Goal: Information Seeking & Learning: Learn about a topic

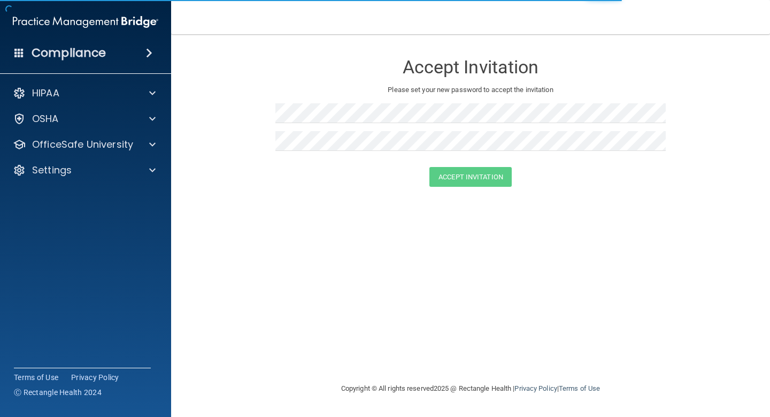
click at [79, 56] on h4 "Compliance" at bounding box center [69, 52] width 74 height 15
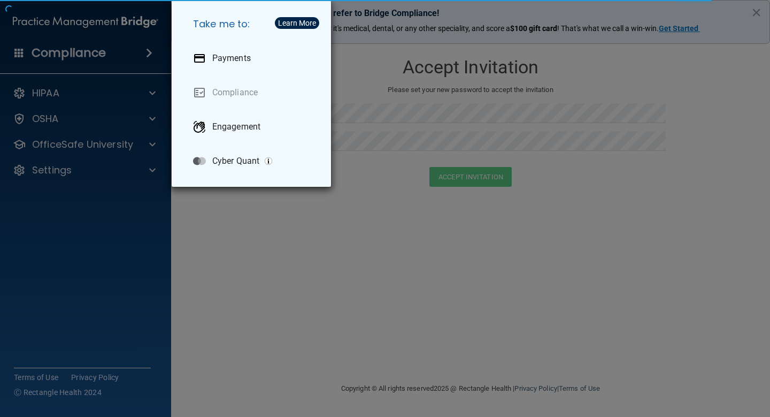
click at [88, 25] on div "Take me to: Payments Compliance Engagement Cyber Quant" at bounding box center [385, 208] width 770 height 417
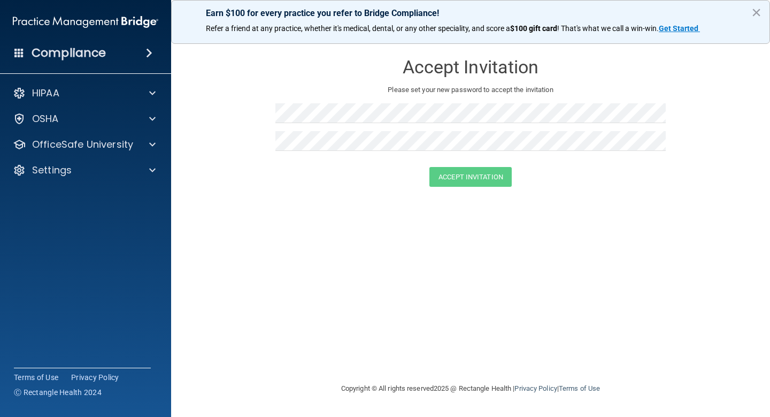
click at [47, 52] on h4 "Compliance" at bounding box center [69, 52] width 74 height 15
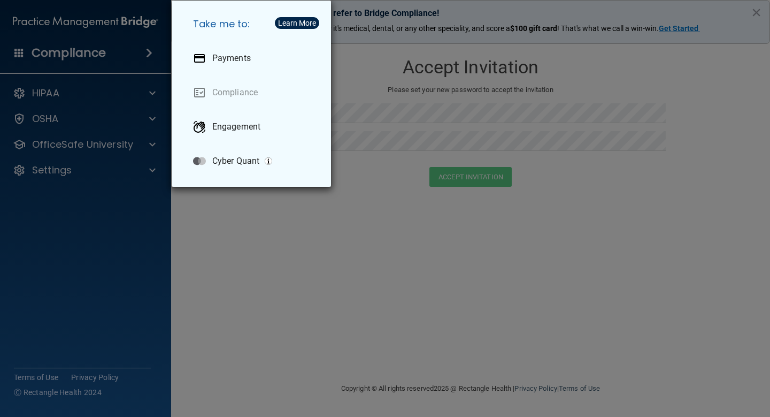
click at [78, 29] on div "Take me to: Payments Compliance Engagement Cyber Quant" at bounding box center [385, 208] width 770 height 417
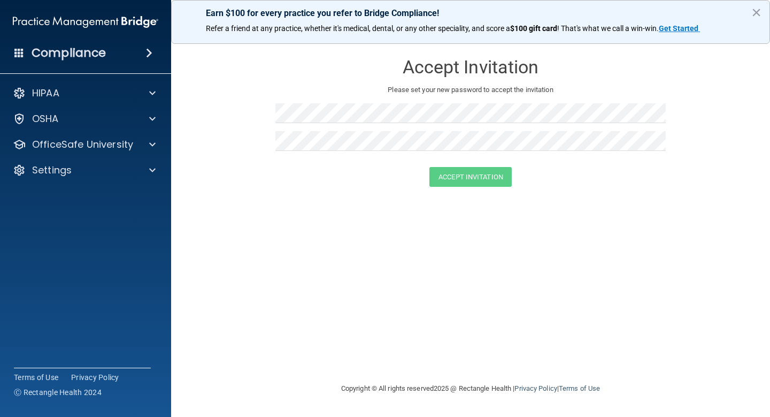
click at [80, 18] on img at bounding box center [86, 21] width 146 height 21
click at [754, 10] on button "×" at bounding box center [757, 12] width 10 height 17
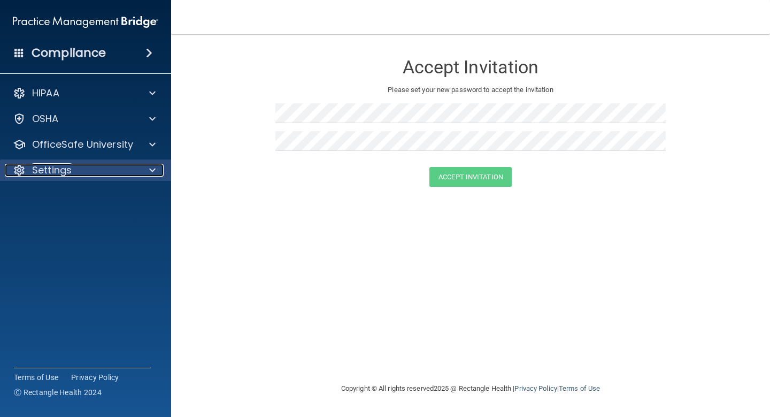
click at [85, 170] on div "Settings" at bounding box center [71, 170] width 133 height 13
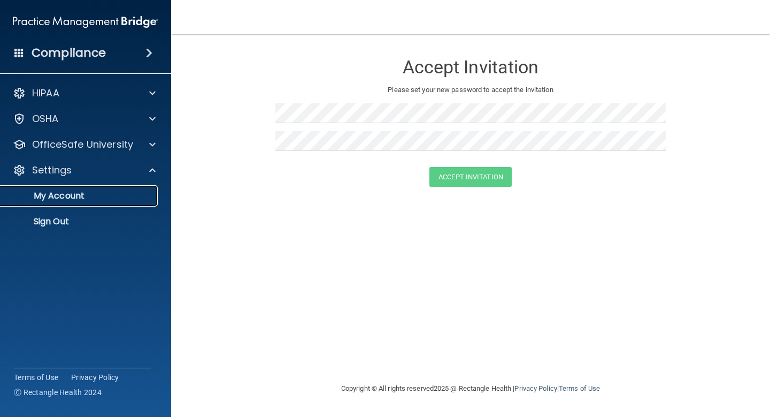
click at [68, 194] on p "My Account" at bounding box center [80, 195] width 146 height 11
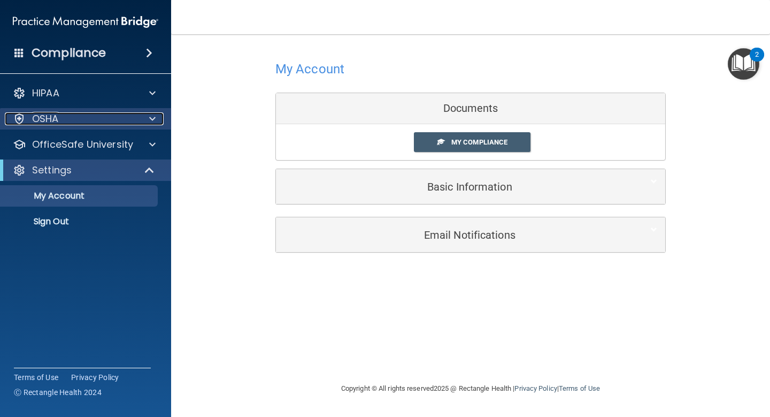
click at [43, 119] on p "OSHA" at bounding box center [45, 118] width 27 height 13
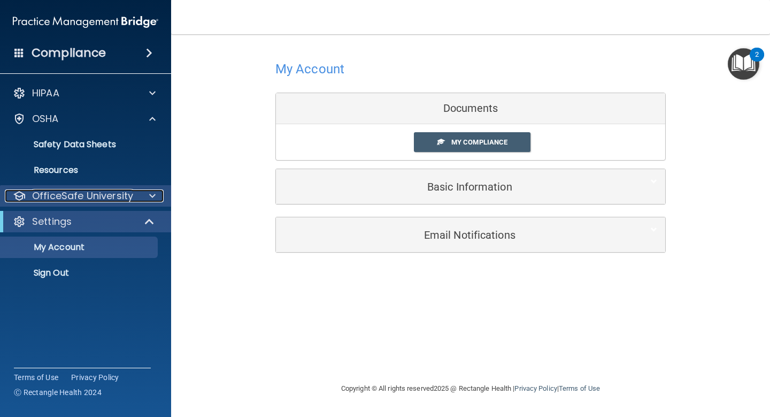
click at [57, 190] on p "OfficeSafe University" at bounding box center [82, 195] width 101 height 13
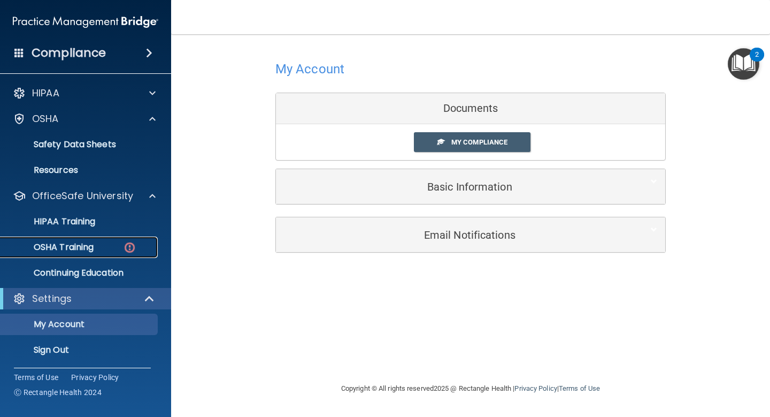
click at [74, 248] on p "OSHA Training" at bounding box center [50, 247] width 87 height 11
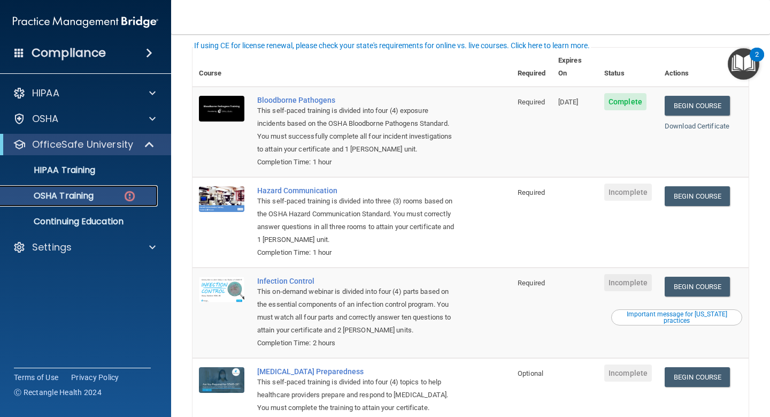
scroll to position [55, 0]
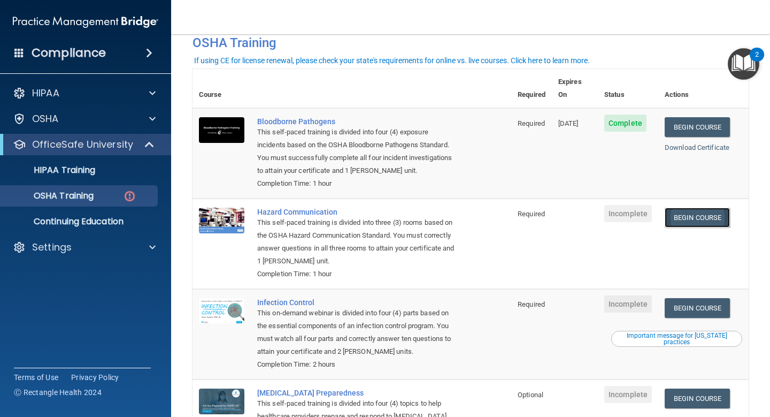
click at [712, 211] on link "Begin Course" at bounding box center [697, 218] width 65 height 20
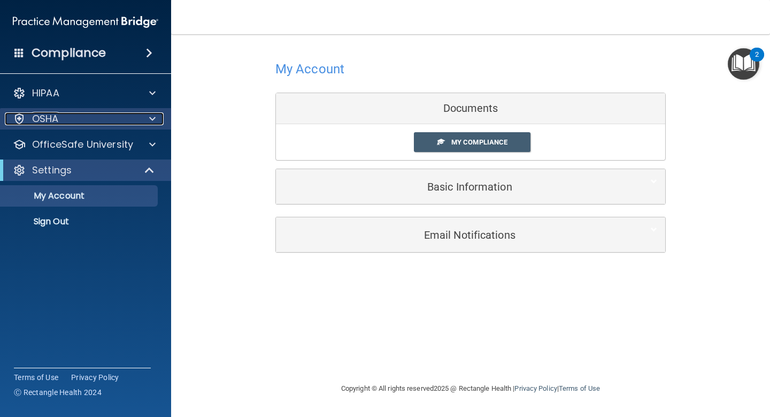
click at [79, 125] on div "OSHA" at bounding box center [71, 118] width 133 height 13
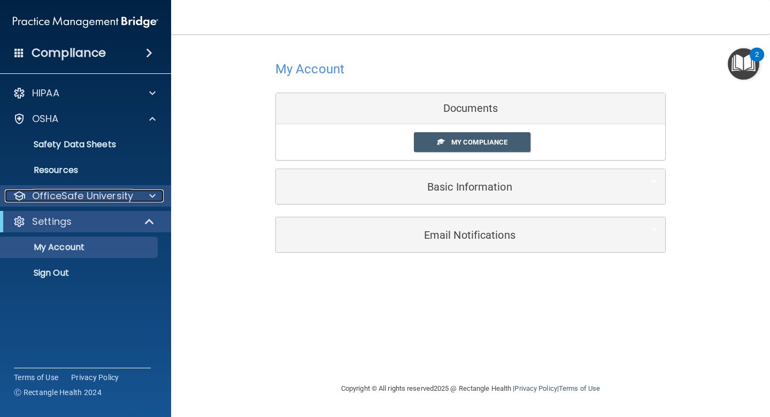
click at [75, 198] on p "OfficeSafe University" at bounding box center [82, 195] width 101 height 13
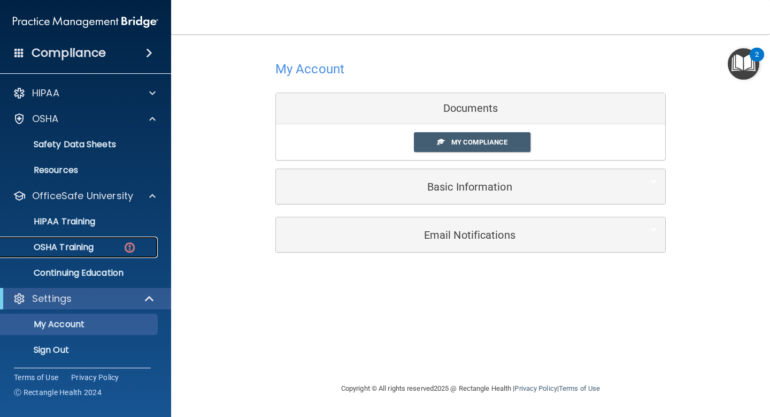
click at [77, 249] on p "OSHA Training" at bounding box center [50, 247] width 87 height 11
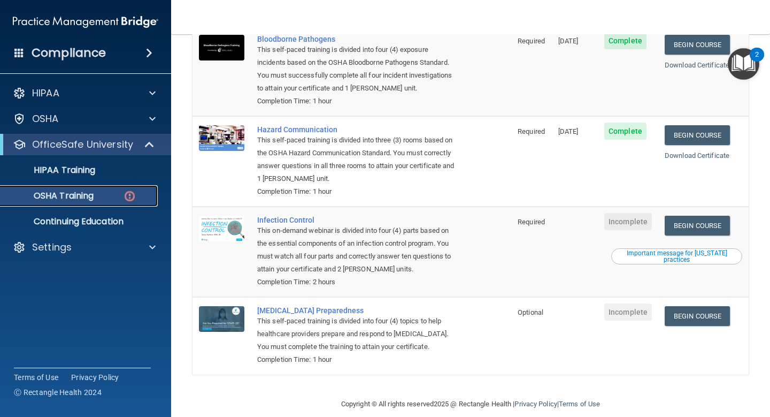
scroll to position [136, 0]
click at [718, 216] on link "Begin Course" at bounding box center [697, 226] width 65 height 20
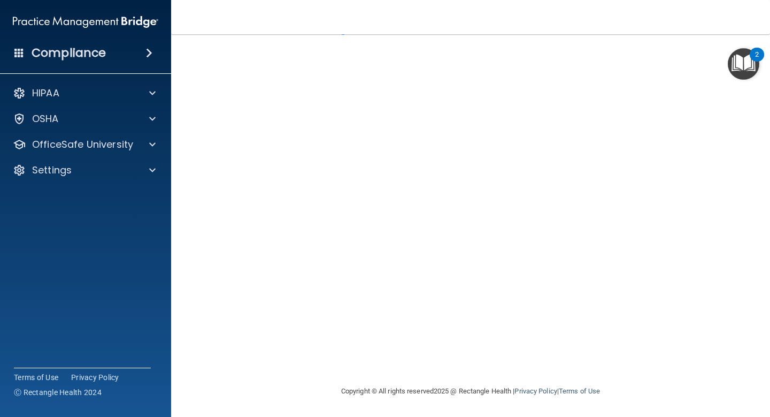
scroll to position [41, 0]
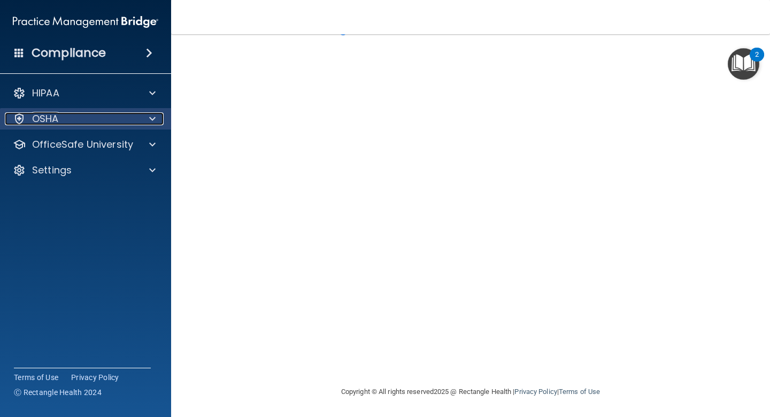
click at [114, 124] on div "OSHA" at bounding box center [71, 118] width 133 height 13
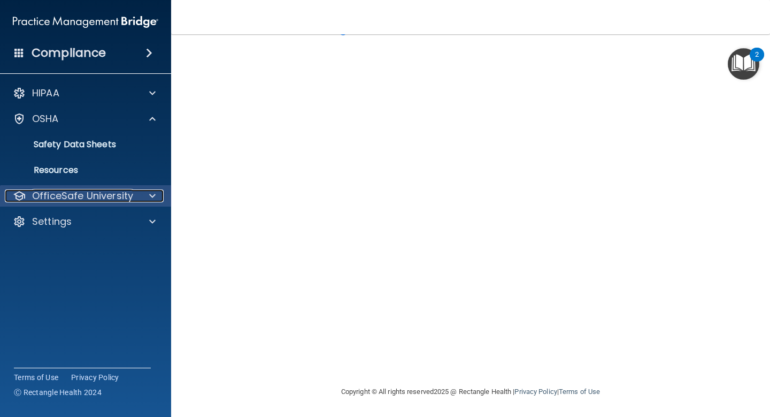
click at [96, 199] on p "OfficeSafe University" at bounding box center [82, 195] width 101 height 13
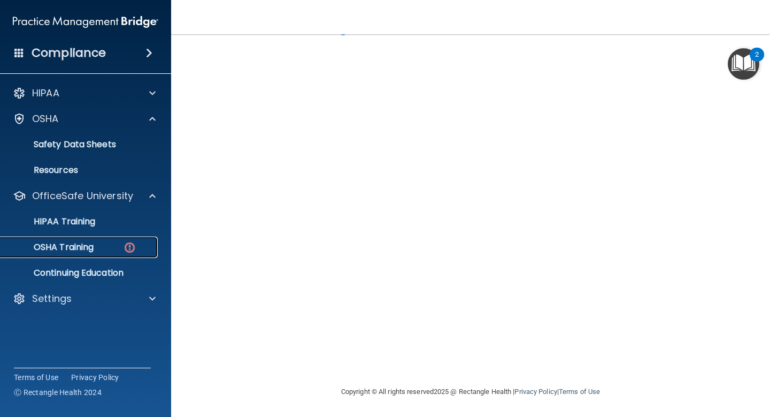
click at [96, 250] on div "OSHA Training" at bounding box center [80, 247] width 146 height 11
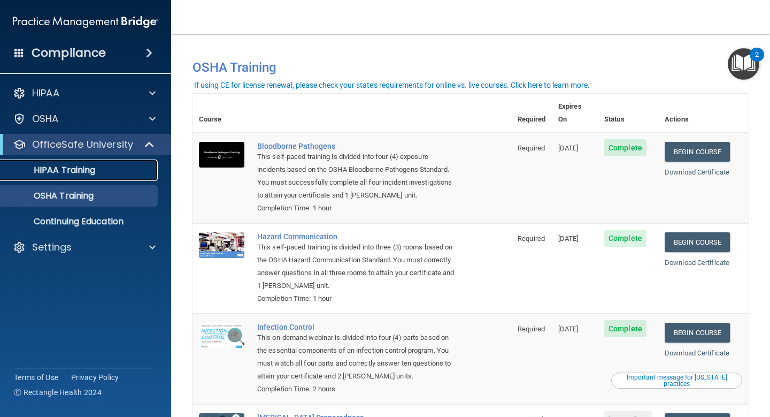
click at [85, 166] on p "HIPAA Training" at bounding box center [51, 170] width 88 height 11
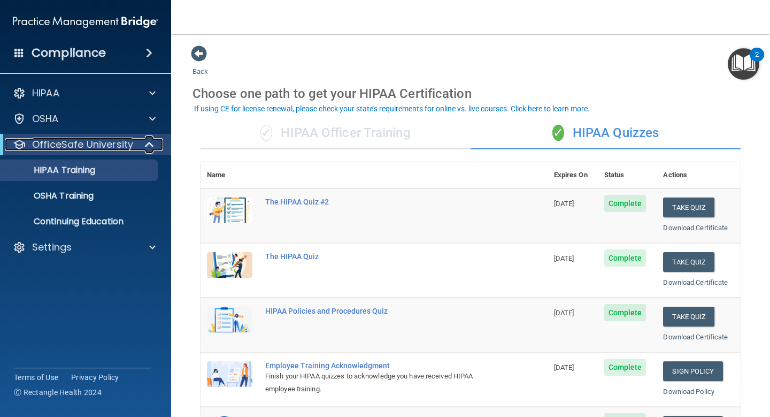
click at [118, 146] on p "OfficeSafe University" at bounding box center [82, 144] width 101 height 13
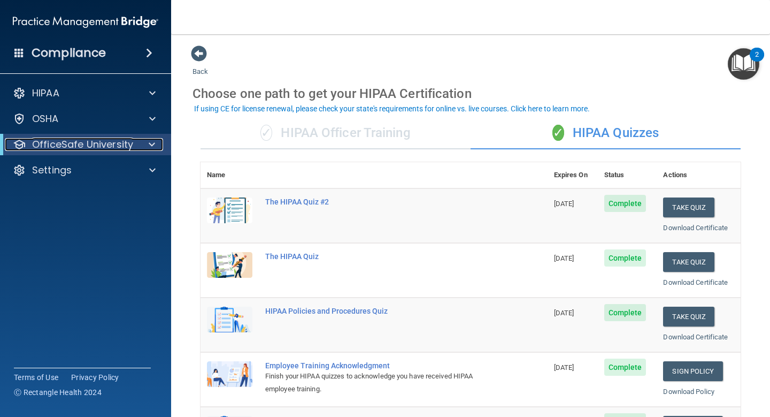
click at [96, 146] on p "OfficeSafe University" at bounding box center [82, 144] width 101 height 13
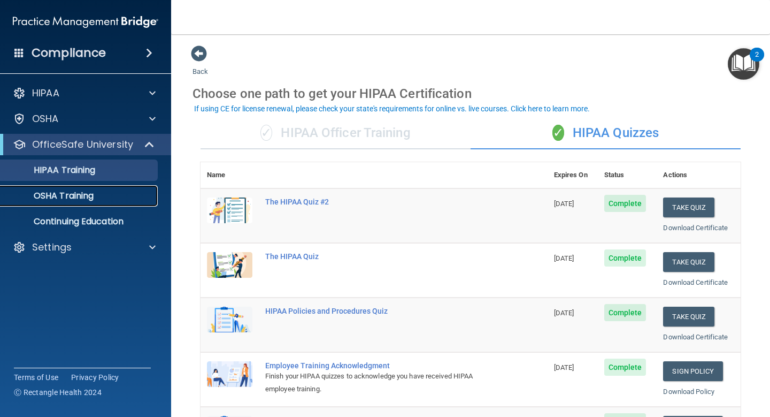
click at [109, 188] on link "OSHA Training" at bounding box center [73, 195] width 169 height 21
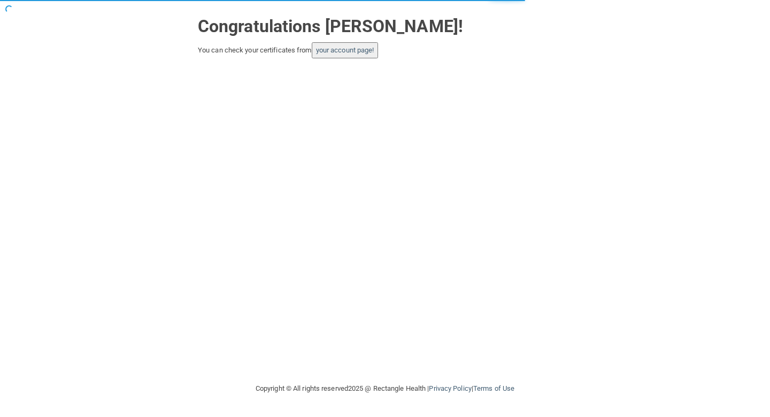
click at [370, 56] on button "your account page!" at bounding box center [345, 50] width 67 height 16
